Goal: Task Accomplishment & Management: Manage account settings

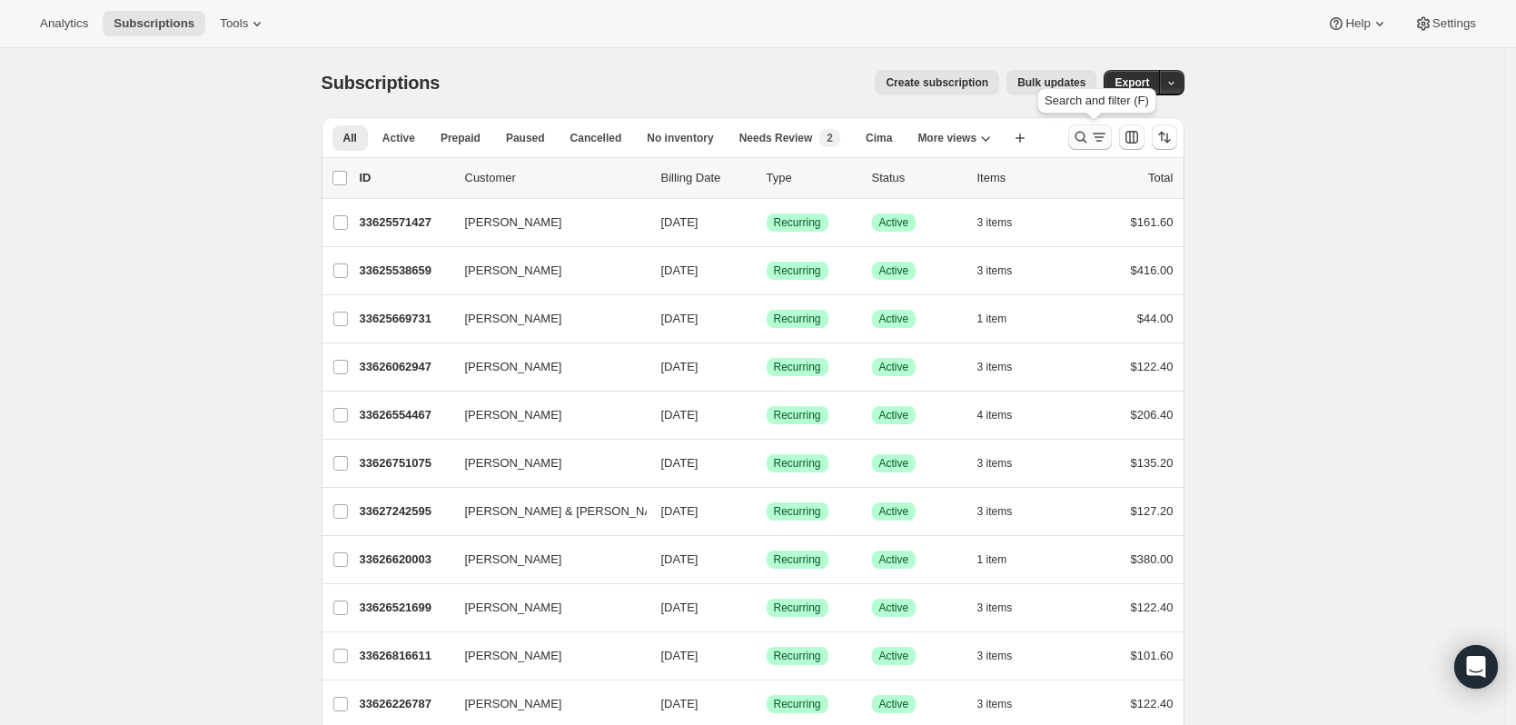
click at [1080, 138] on icon "Search and filter results" at bounding box center [1081, 138] width 12 height 12
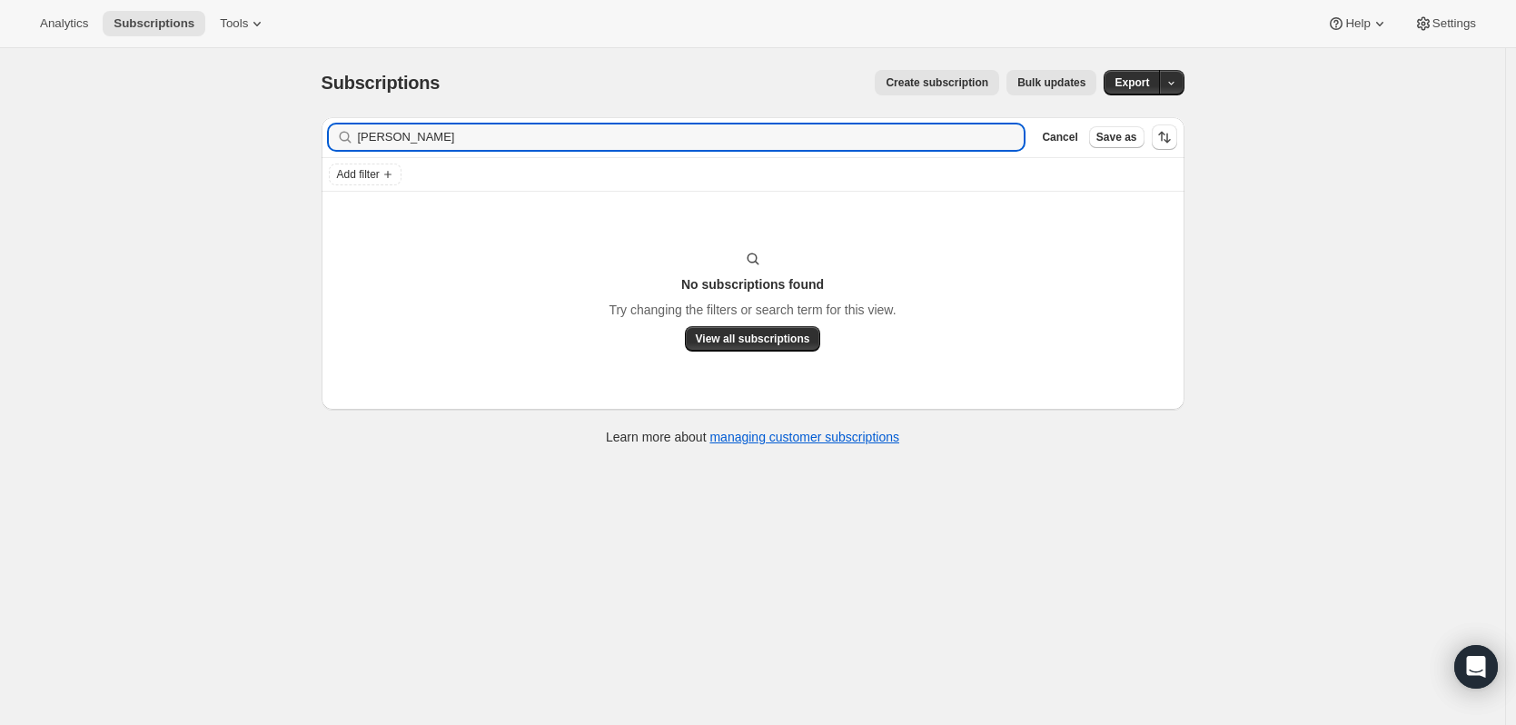
type input "[PERSON_NAME]"
click at [1009, 138] on icon "button" at bounding box center [1004, 137] width 18 height 18
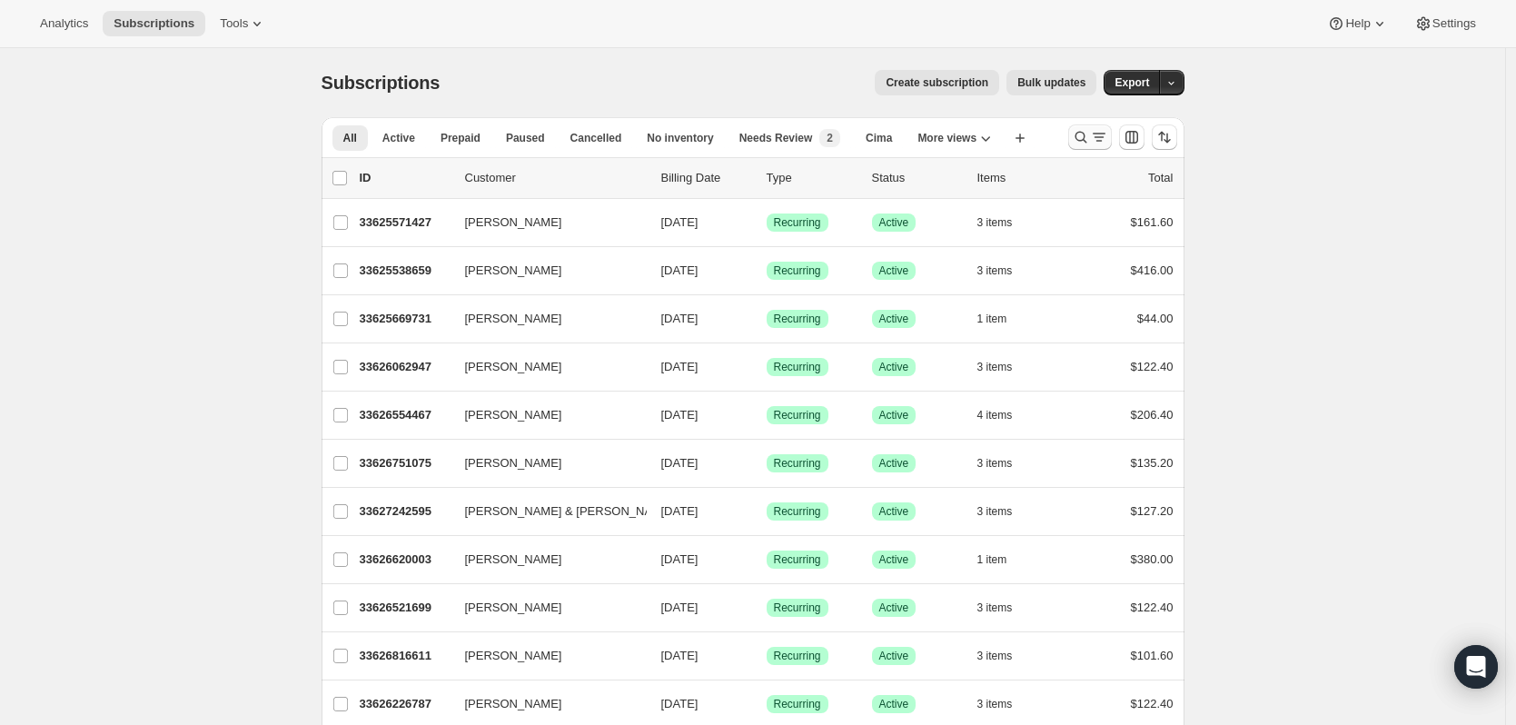
click at [1100, 131] on icon "Search and filter results" at bounding box center [1099, 137] width 18 height 18
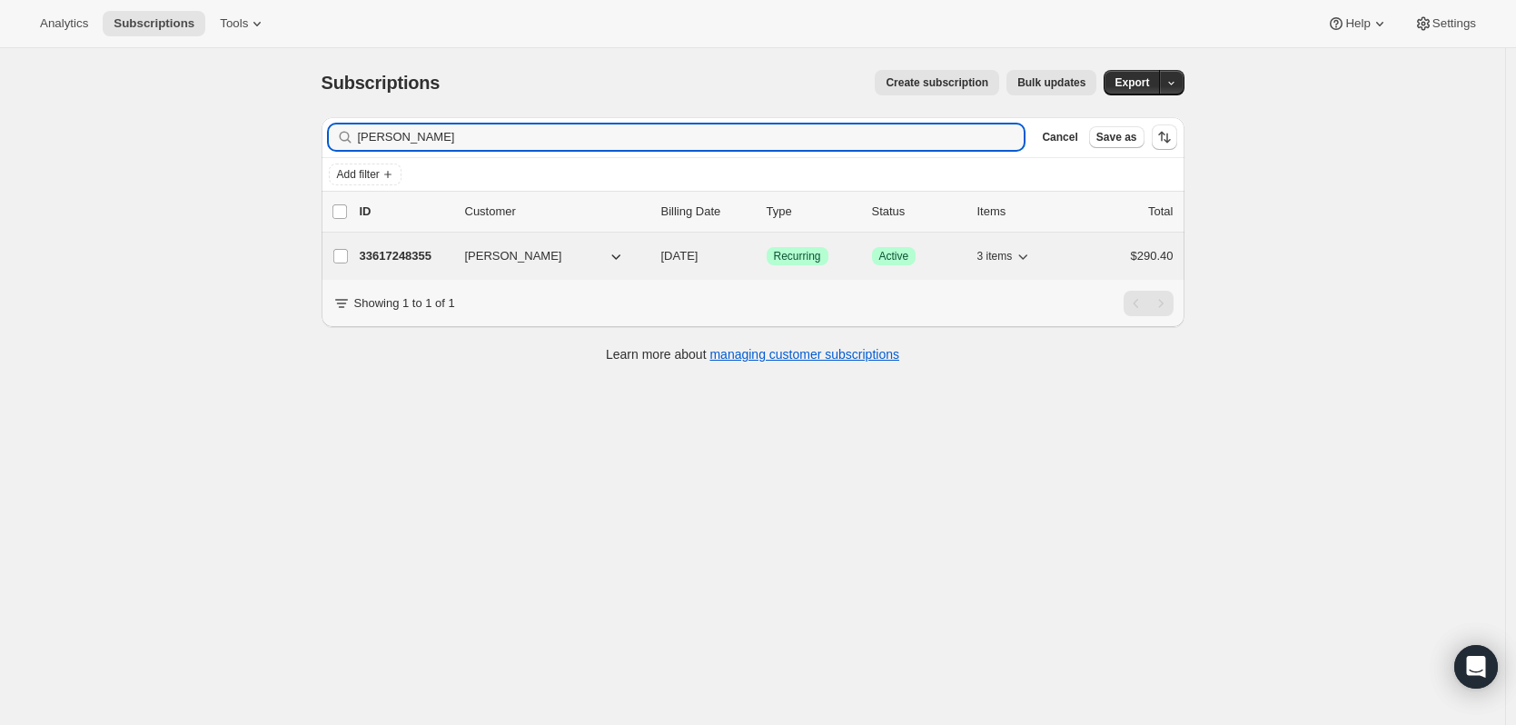
type input "witten"
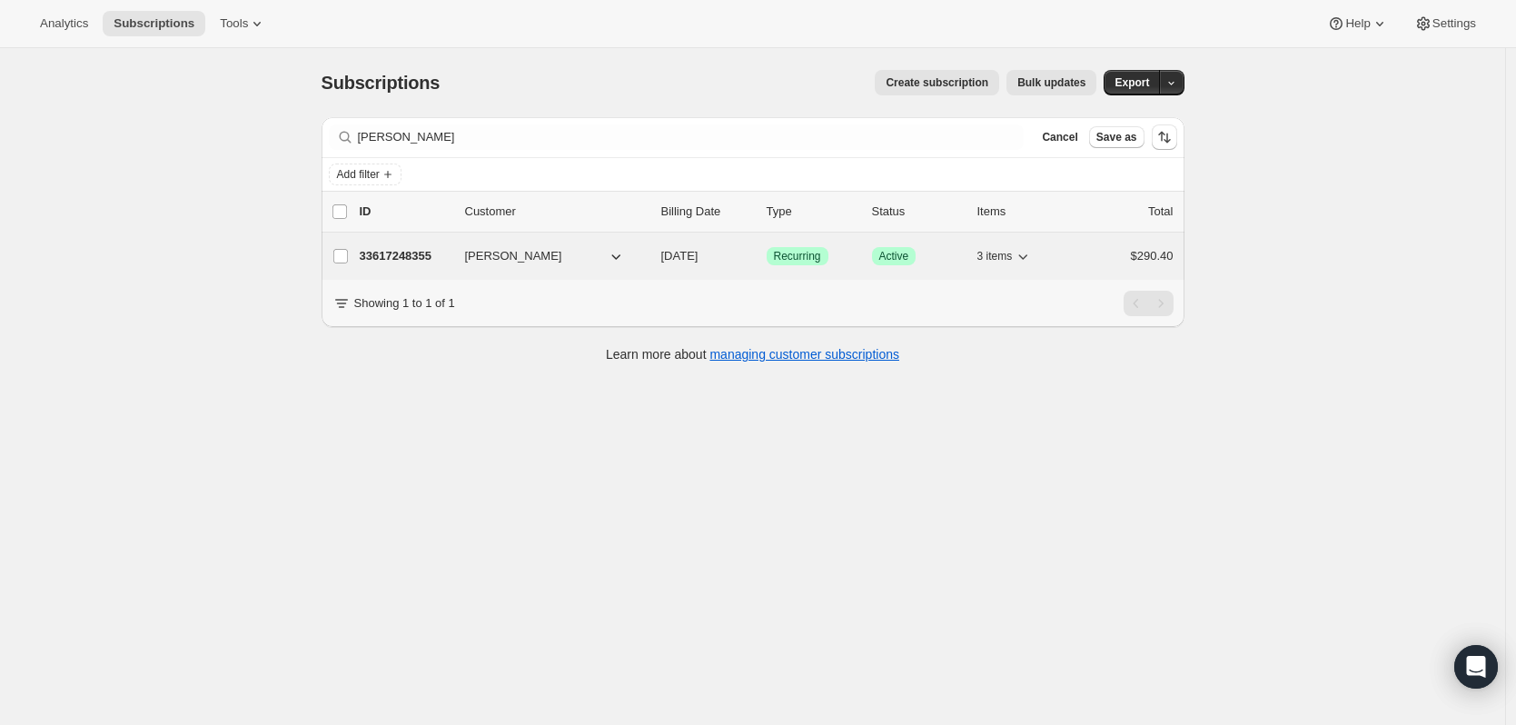
click at [417, 259] on p "33617248355" at bounding box center [405, 256] width 91 height 18
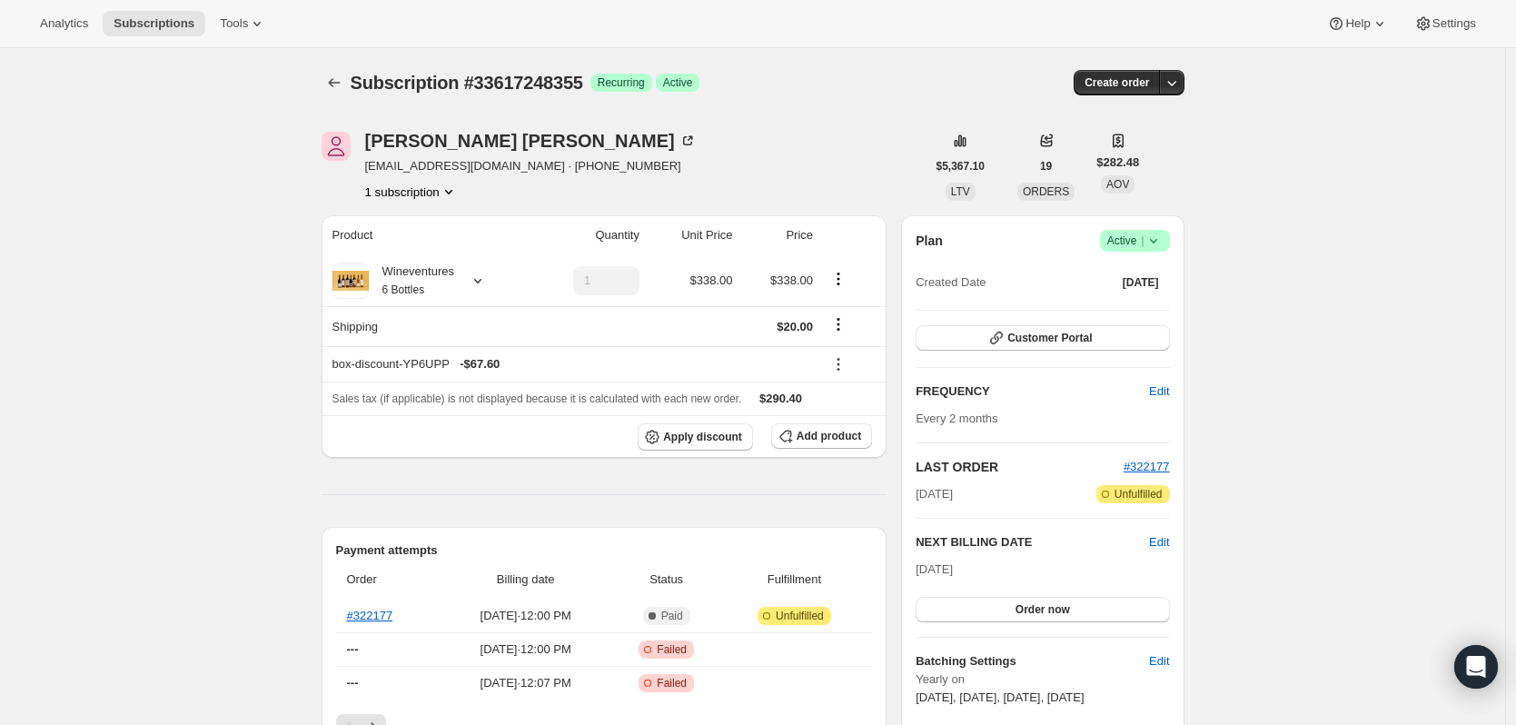
click at [1163, 239] on icon at bounding box center [1154, 241] width 18 height 18
click at [1139, 309] on span "Cancel subscription" at bounding box center [1140, 308] width 103 height 14
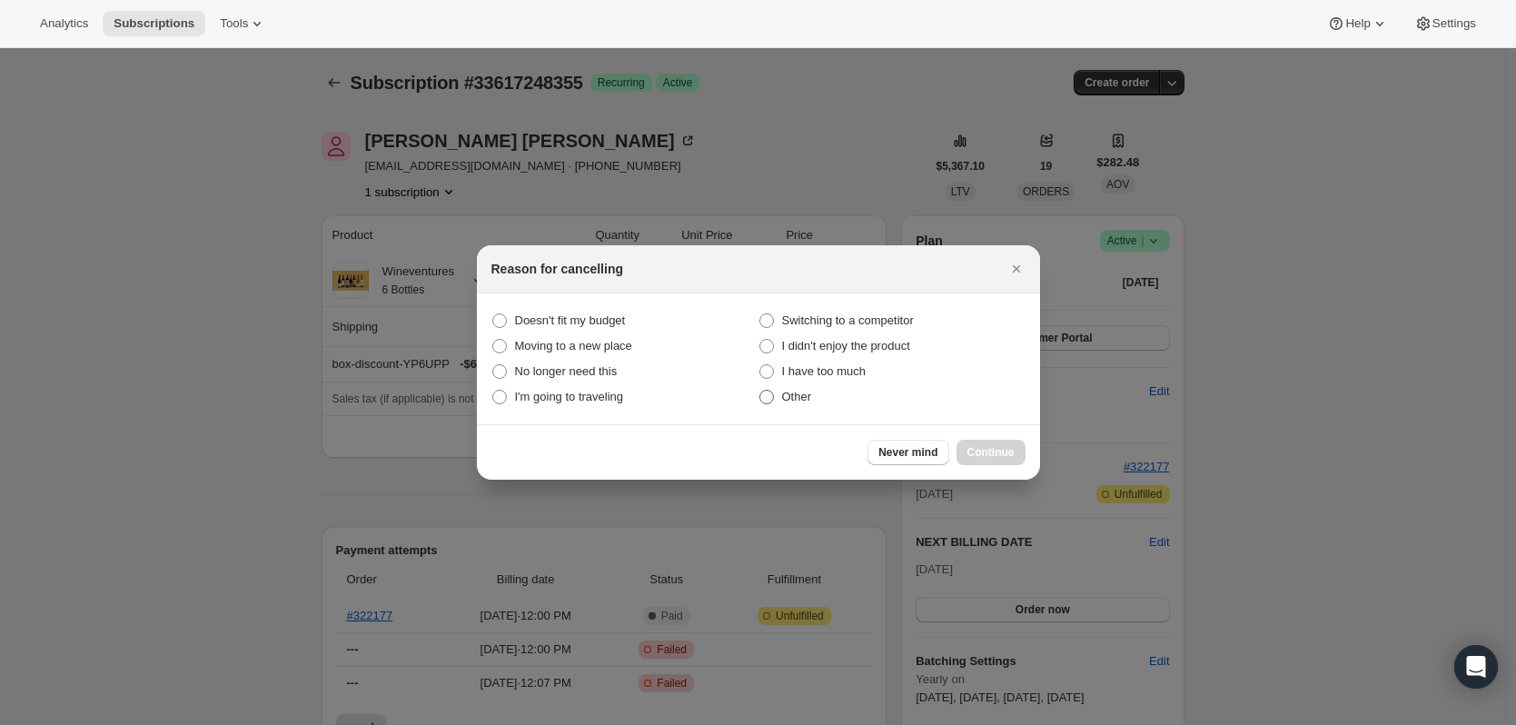
click at [797, 409] on label "Other" at bounding box center [892, 396] width 267 height 25
click at [760, 391] on input "Other" at bounding box center [759, 390] width 1 height 1
radio input "true"
click at [969, 443] on button "Continue" at bounding box center [991, 452] width 69 height 25
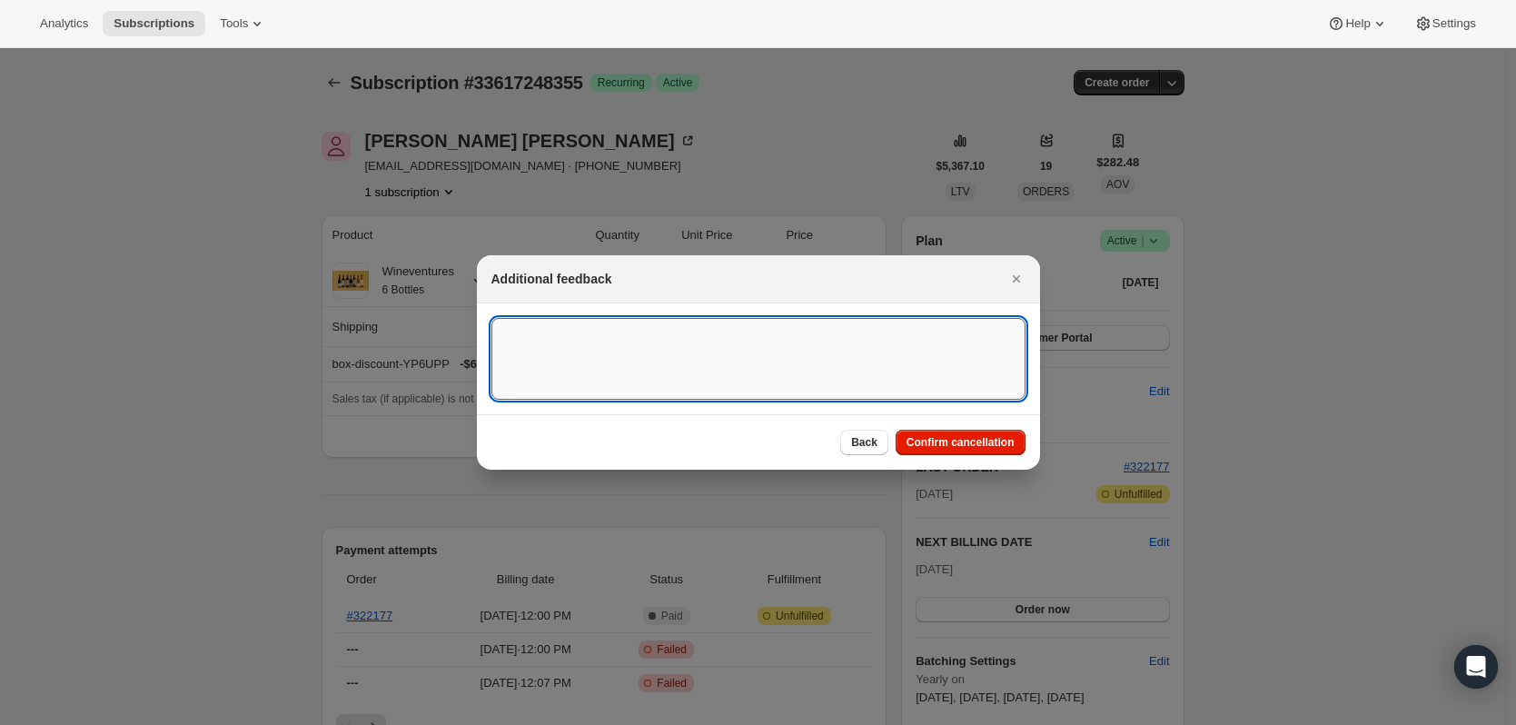
click at [758, 369] on textarea ":rc1:" at bounding box center [758, 359] width 534 height 82
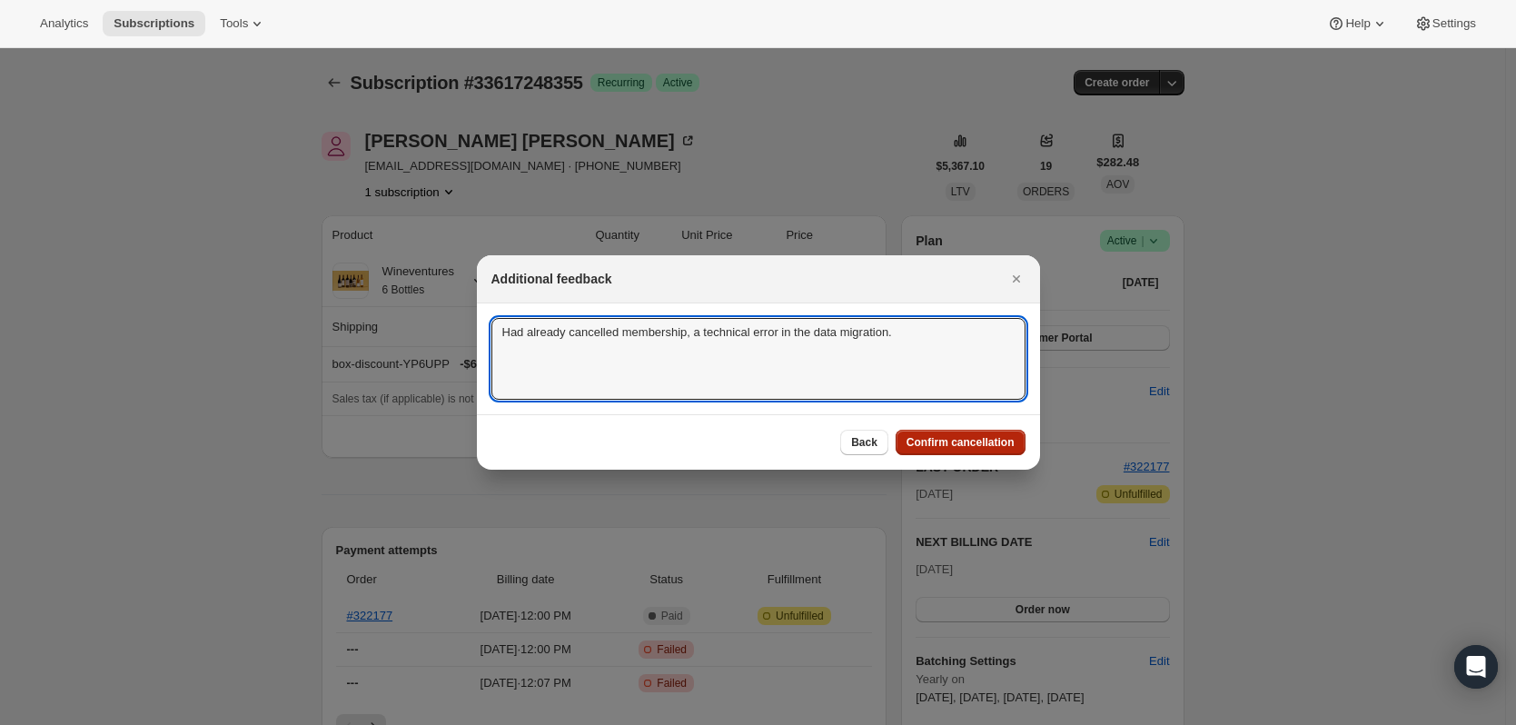
type textarea "Had already cancelled membership, a technical error in the data migration."
click at [951, 449] on span "Confirm cancellation" at bounding box center [961, 442] width 108 height 15
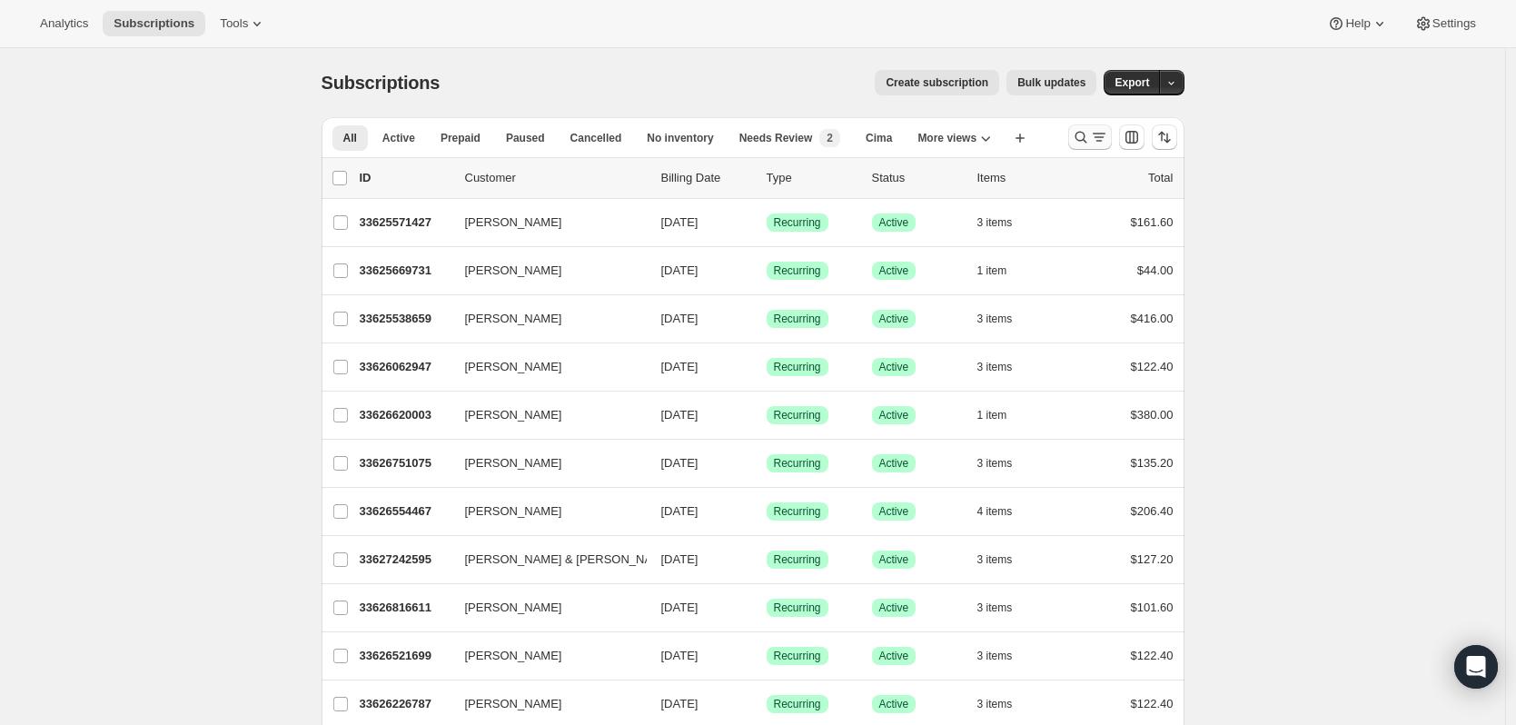
click at [1087, 133] on icon "Search and filter results" at bounding box center [1081, 137] width 18 height 18
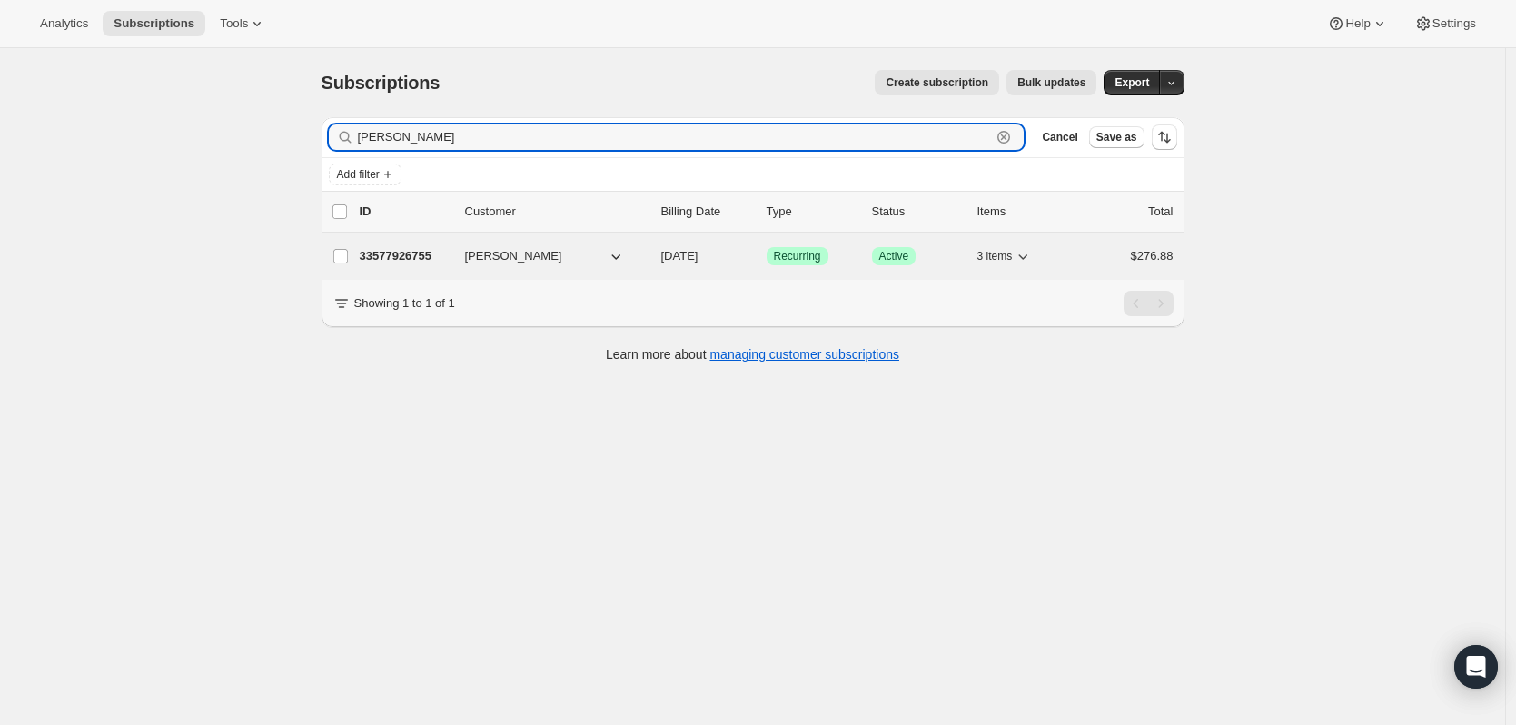
type input "linda thomas"
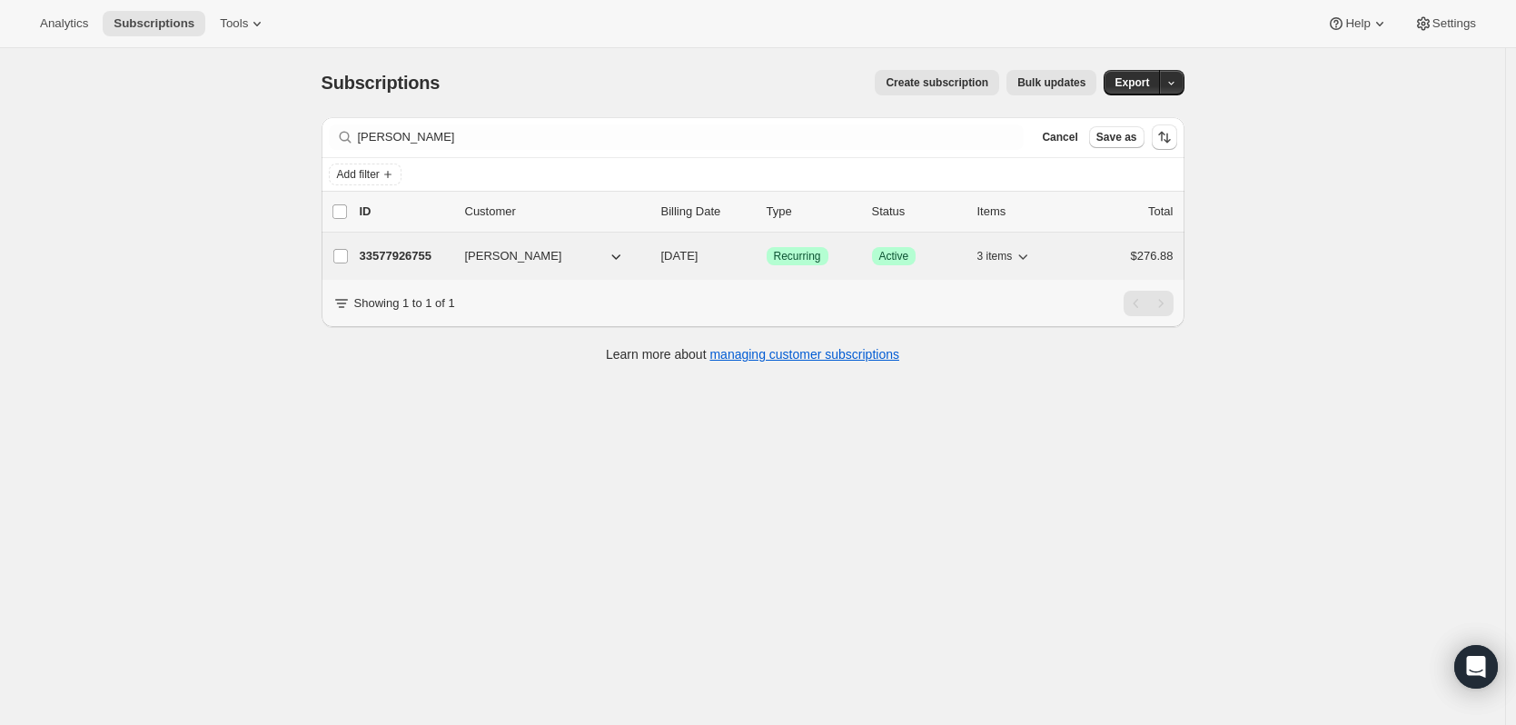
click at [423, 260] on p "33577926755" at bounding box center [405, 256] width 91 height 18
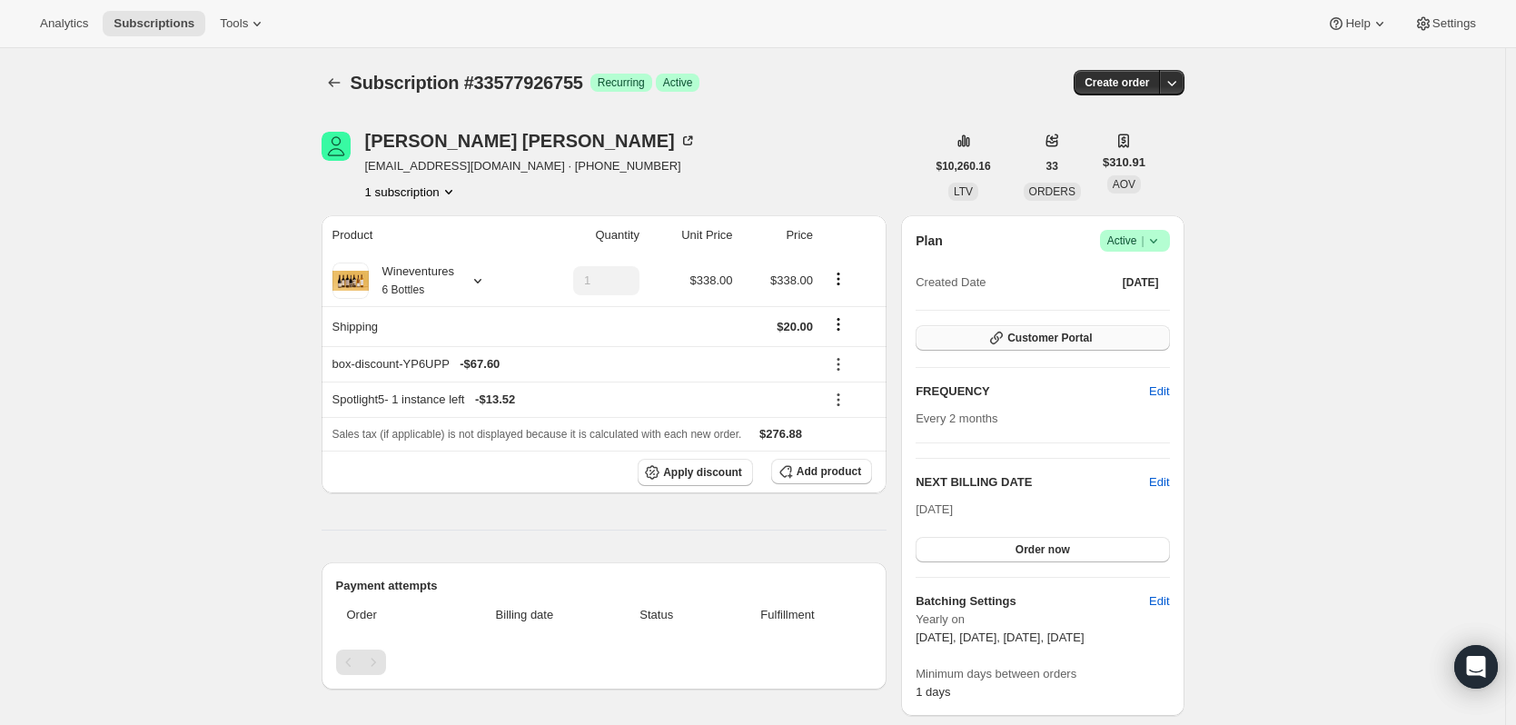
click at [1067, 342] on span "Customer Portal" at bounding box center [1049, 338] width 84 height 15
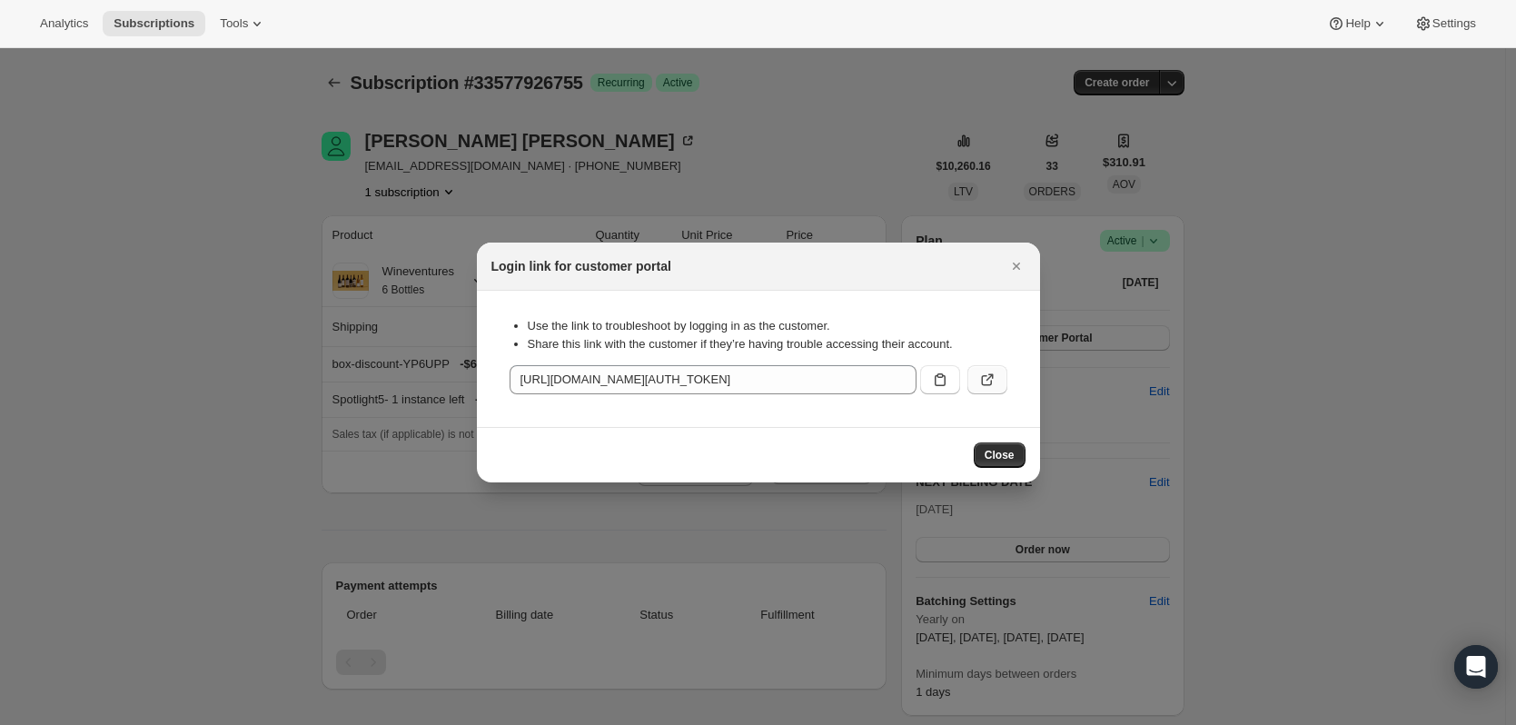
click at [979, 382] on icon ":rc7:" at bounding box center [987, 380] width 18 height 18
click at [1303, 541] on div at bounding box center [758, 362] width 1516 height 725
